Goal: Task Accomplishment & Management: Manage account settings

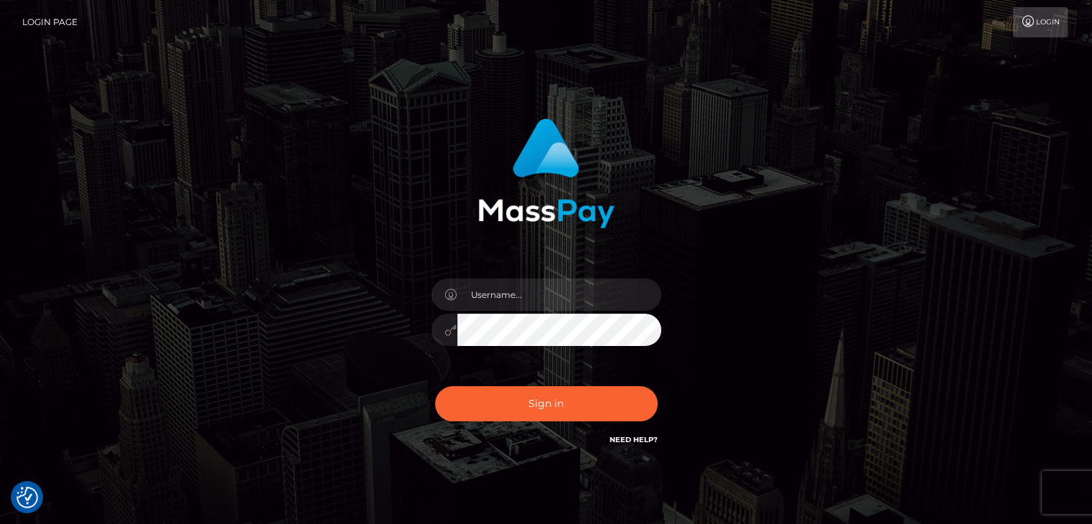
click at [718, 233] on div "Sign in" at bounding box center [546, 283] width 377 height 351
click at [582, 305] on input "text" at bounding box center [559, 295] width 204 height 32
type input "Edward"
click at [523, 399] on button "Sign in" at bounding box center [546, 403] width 223 height 35
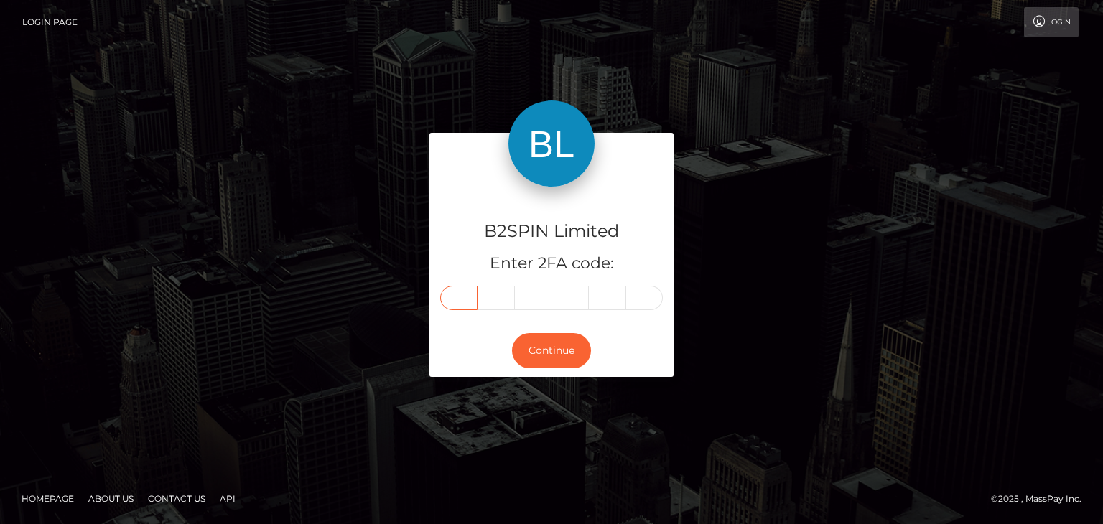
click at [447, 294] on input "text" at bounding box center [458, 298] width 37 height 24
paste input "9"
type input "9"
type input "3"
type input "6"
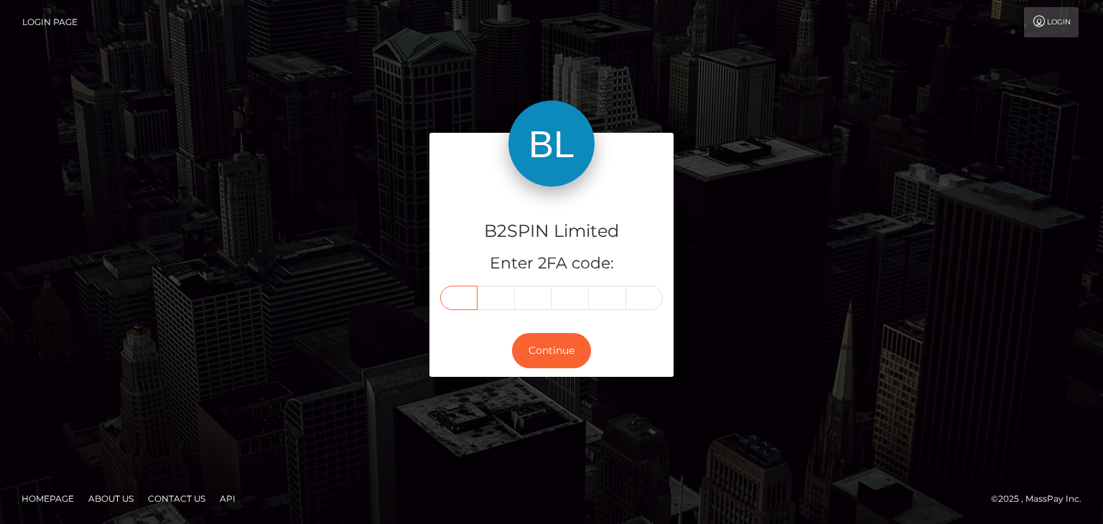
type input "1"
type input "9"
type input "8"
click at [568, 358] on button "Continue" at bounding box center [551, 350] width 79 height 35
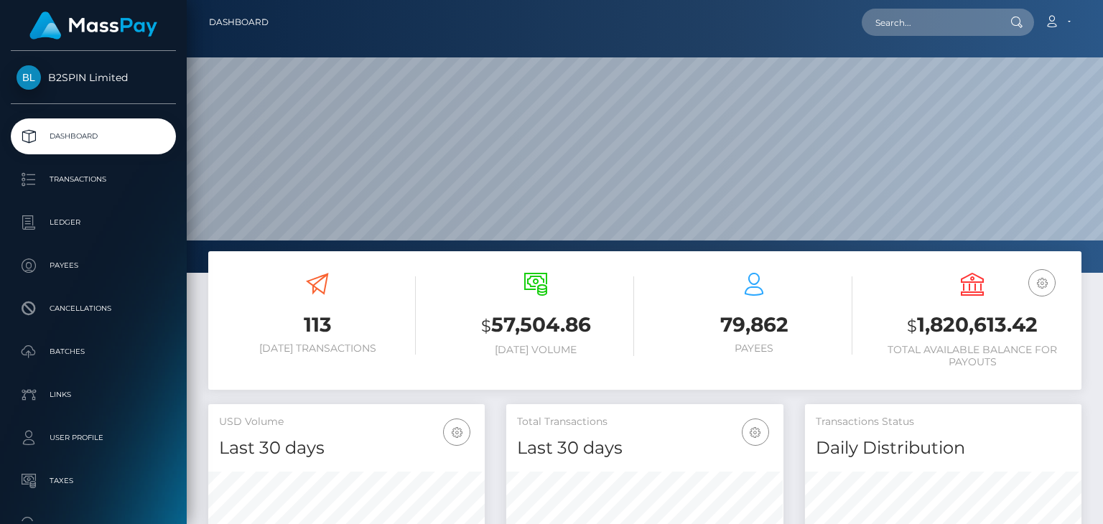
scroll to position [254, 276]
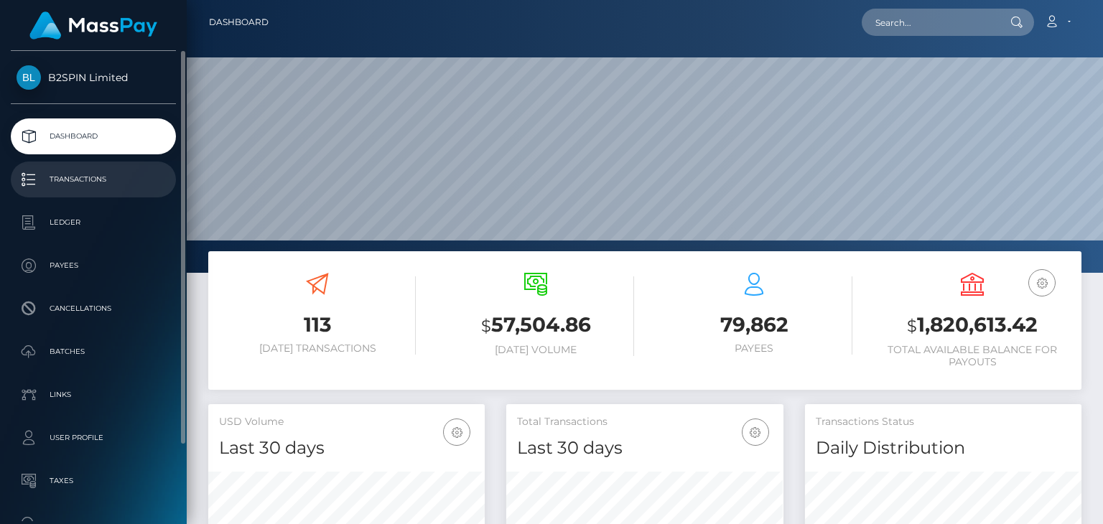
click at [112, 185] on p "Transactions" at bounding box center [94, 180] width 154 height 22
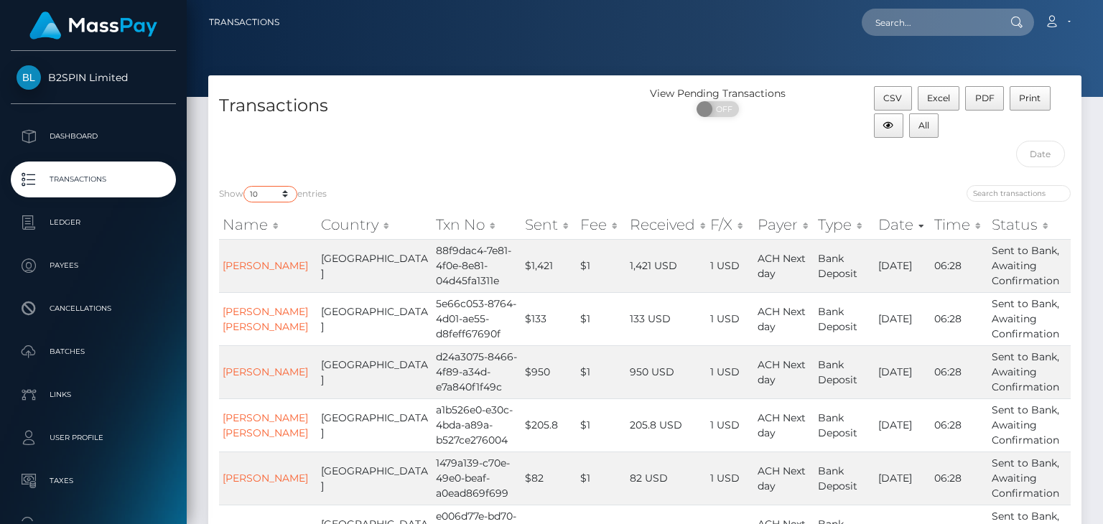
click at [252, 190] on select "10 25 50 100 250 500 1,000 3,500" at bounding box center [270, 194] width 54 height 17
select select "3500"
click at [245, 186] on select "10 25 50 100 250 500 1,000 3,500" at bounding box center [270, 194] width 54 height 17
click at [1036, 158] on input "text" at bounding box center [1041, 154] width 50 height 27
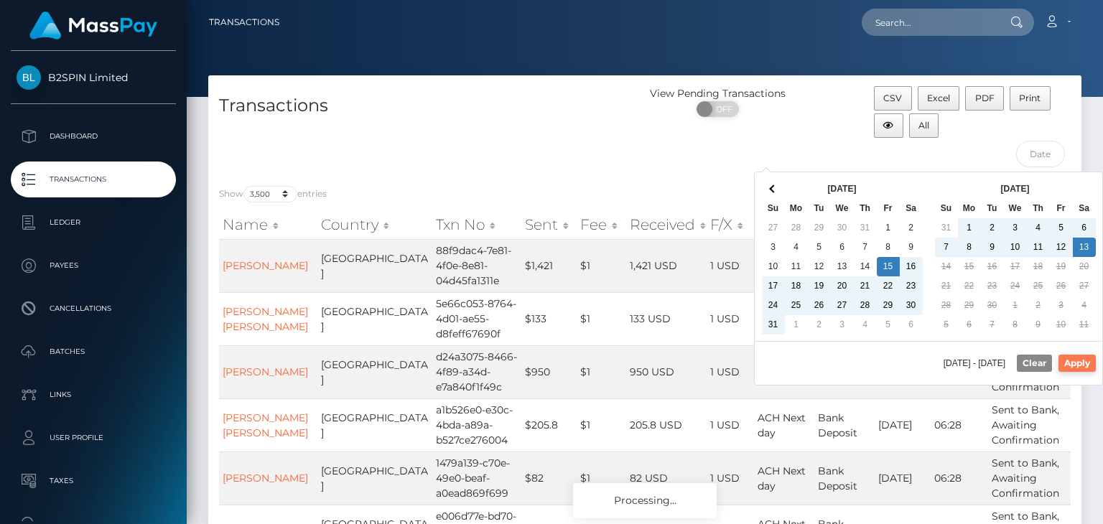
click at [1080, 363] on button "Apply" at bounding box center [1077, 363] width 37 height 17
type input "[DATE] - [DATE]"
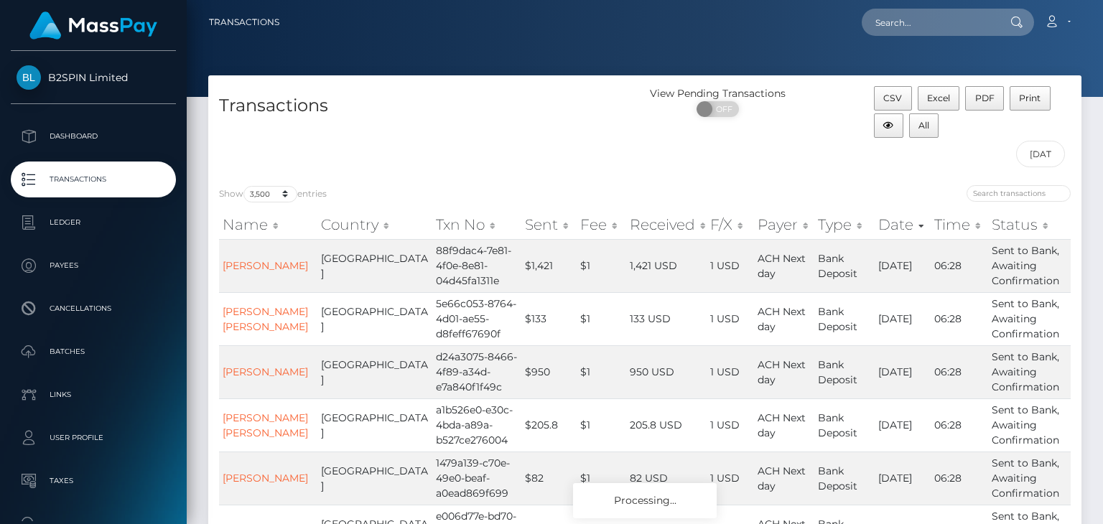
click at [802, 173] on div "View Pending Transactions ON OFF" at bounding box center [754, 130] width 218 height 88
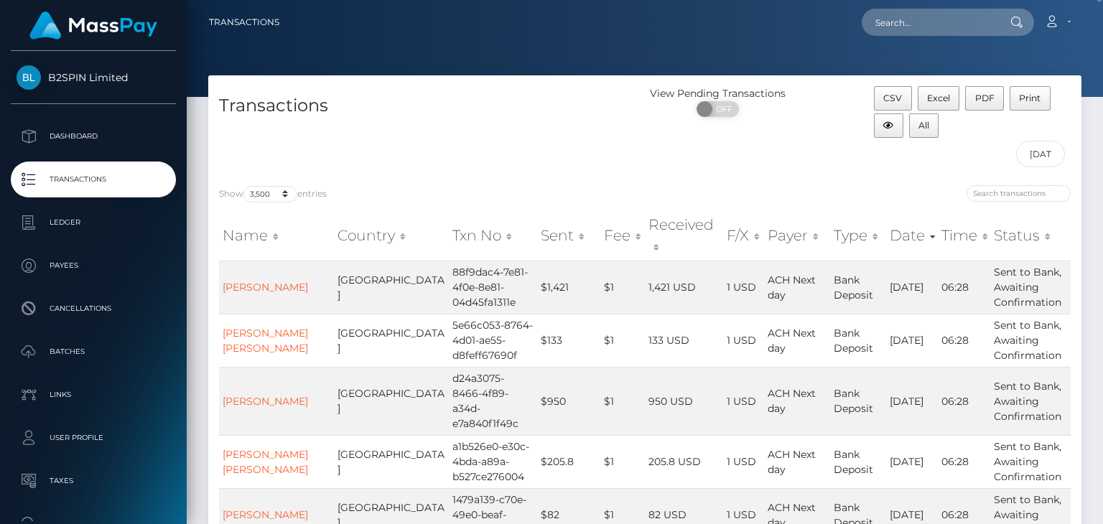
click at [1004, 166] on div "CSV Excel PDF Print All [DATE] - [DATE]" at bounding box center [972, 130] width 218 height 88
click at [942, 97] on span "Excel" at bounding box center [938, 98] width 23 height 11
